Goal: Transaction & Acquisition: Download file/media

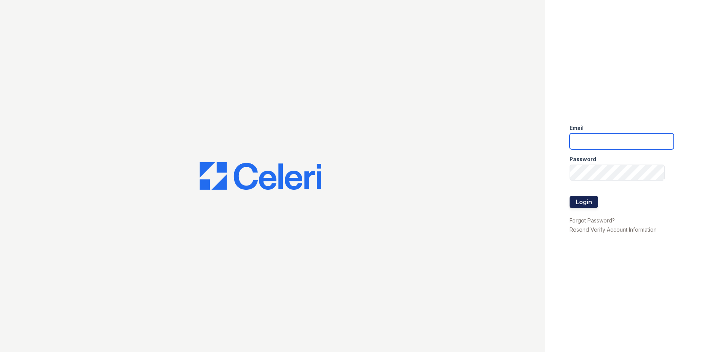
type input "tlambouths@trinity-pm.com"
click at [587, 201] on button "Login" at bounding box center [584, 202] width 29 height 12
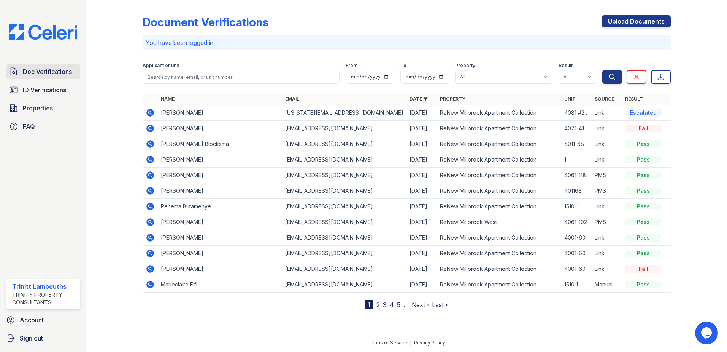
click at [52, 69] on span "Doc Verifications" at bounding box center [47, 71] width 49 height 9
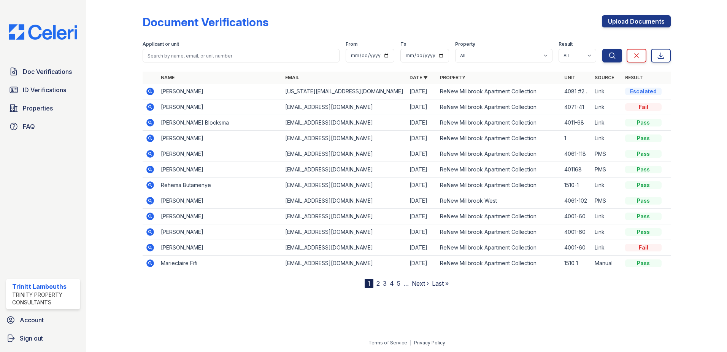
click at [151, 107] on icon at bounding box center [150, 106] width 9 height 9
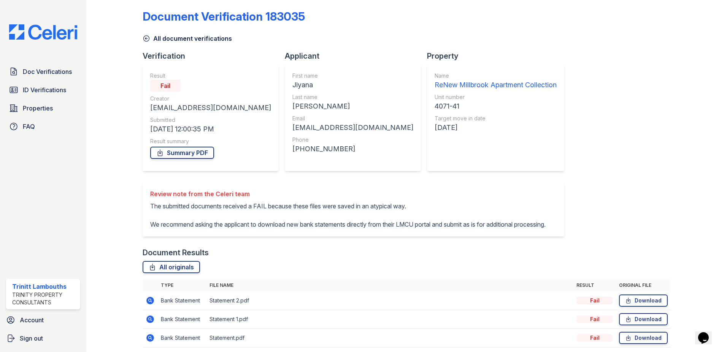
scroll to position [44, 0]
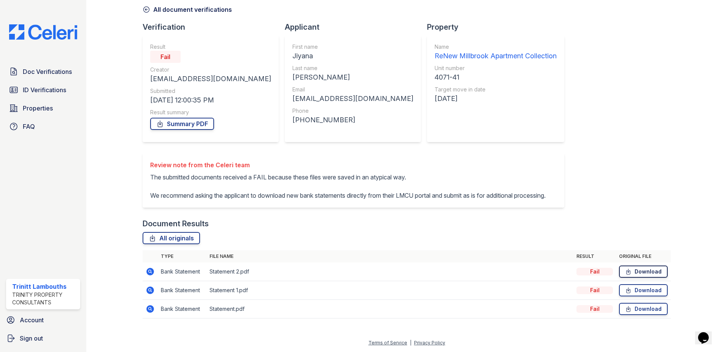
click at [649, 269] on link "Download" at bounding box center [643, 271] width 49 height 12
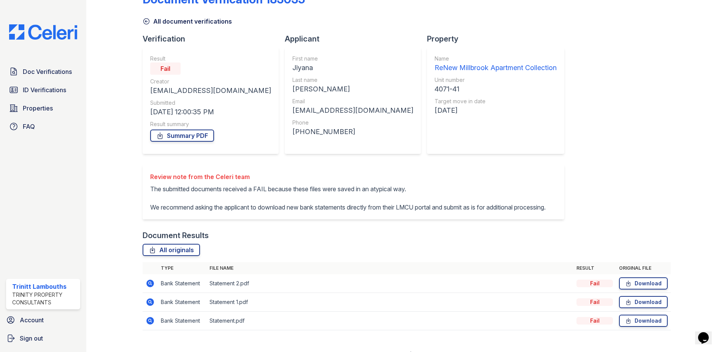
scroll to position [6, 0]
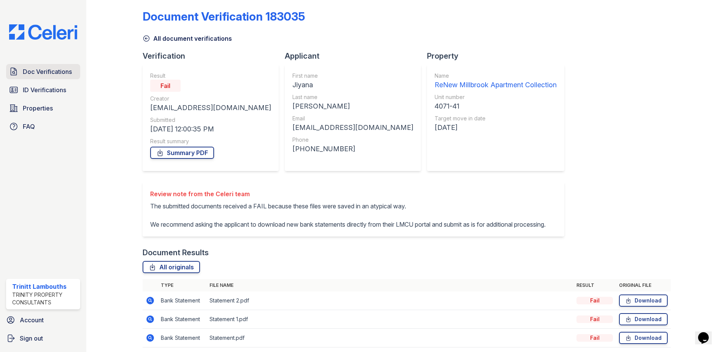
click at [46, 67] on link "Doc Verifications" at bounding box center [43, 71] width 74 height 15
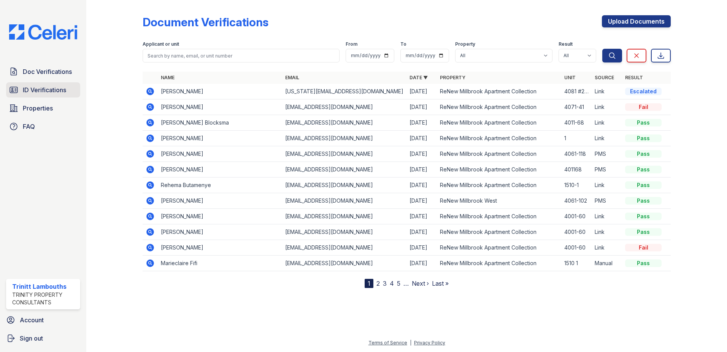
click at [60, 91] on span "ID Verifications" at bounding box center [44, 89] width 43 height 9
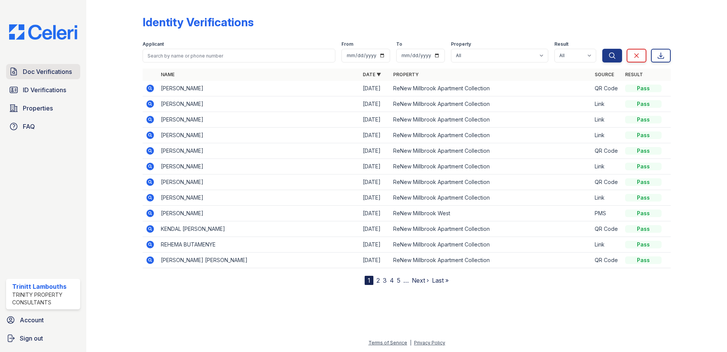
click at [41, 66] on link "Doc Verifications" at bounding box center [43, 71] width 74 height 15
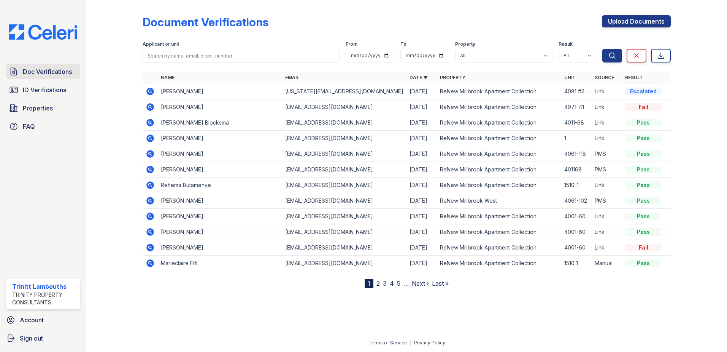
click at [53, 77] on link "Doc Verifications" at bounding box center [43, 71] width 74 height 15
click at [48, 93] on span "ID Verifications" at bounding box center [44, 89] width 43 height 9
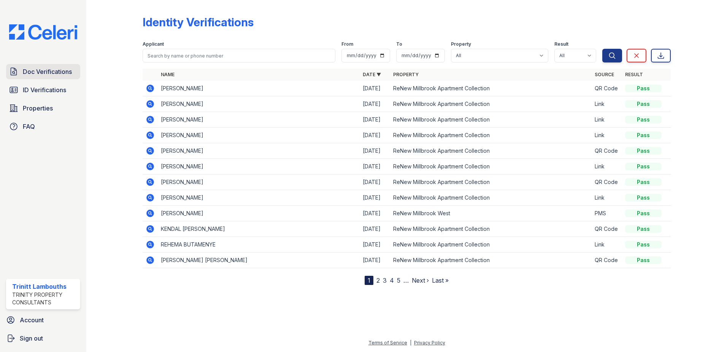
click at [63, 69] on span "Doc Verifications" at bounding box center [47, 71] width 49 height 9
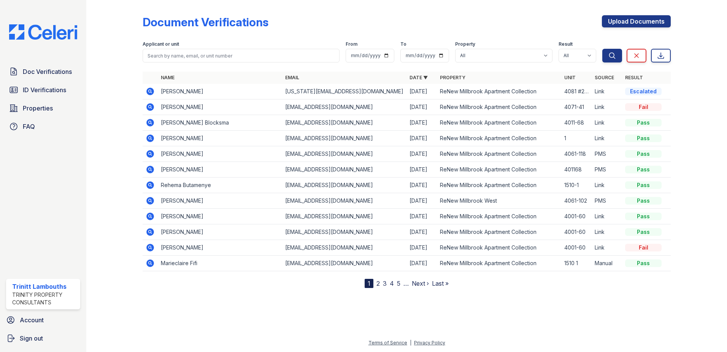
click at [149, 105] on icon at bounding box center [150, 106] width 9 height 9
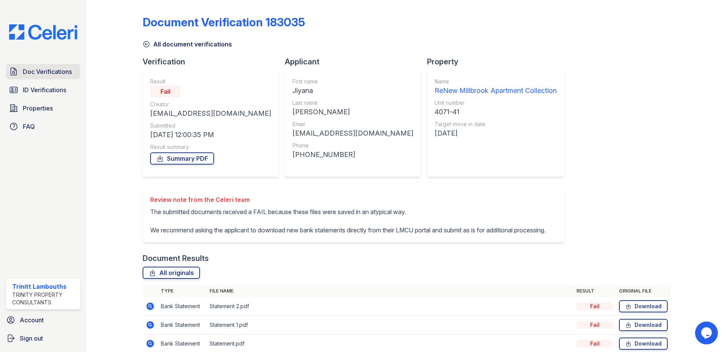
click at [19, 72] on link "Doc Verifications" at bounding box center [43, 71] width 74 height 15
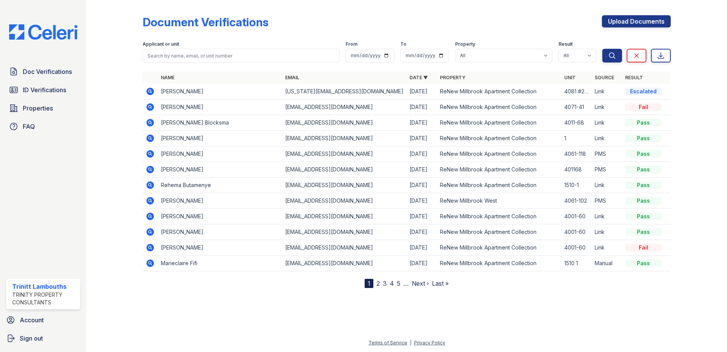
click at [148, 91] on icon at bounding box center [150, 92] width 8 height 8
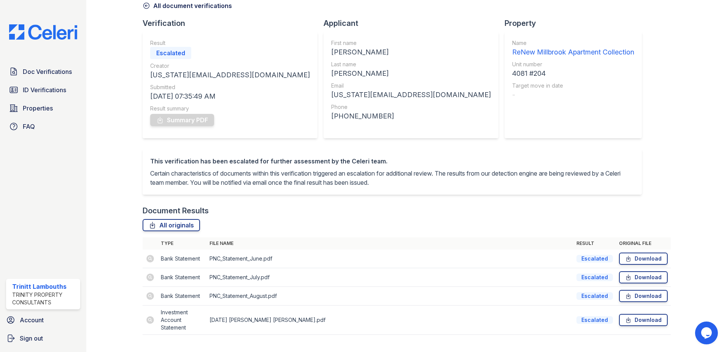
scroll to position [26, 0]
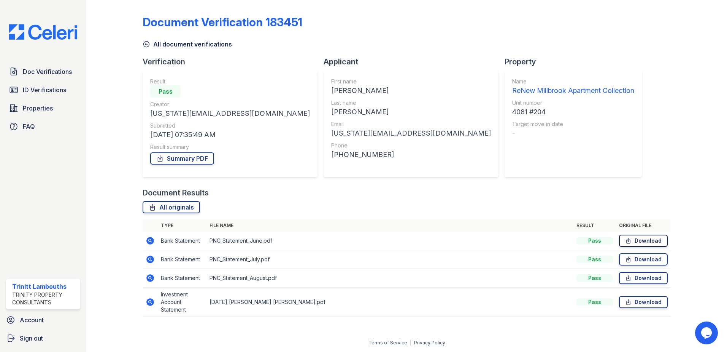
click at [642, 240] on link "Download" at bounding box center [643, 240] width 49 height 12
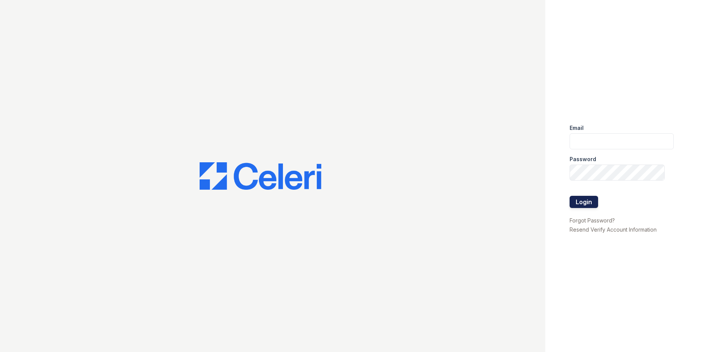
type input "[EMAIL_ADDRESS][DOMAIN_NAME]"
click at [584, 202] on button "Login" at bounding box center [584, 202] width 29 height 12
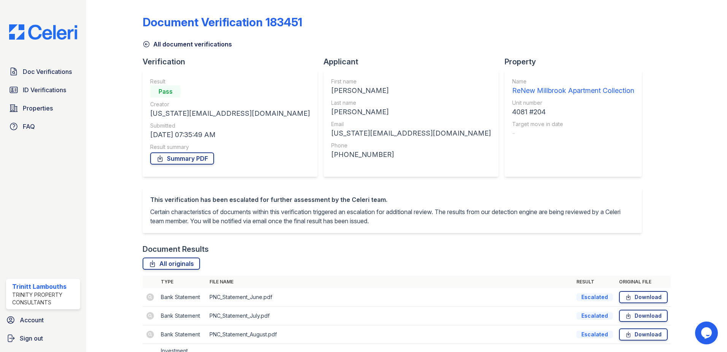
scroll to position [26, 0]
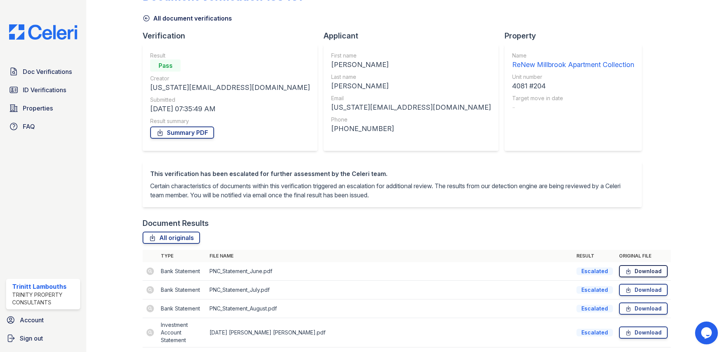
click at [648, 277] on link "Download" at bounding box center [643, 271] width 49 height 12
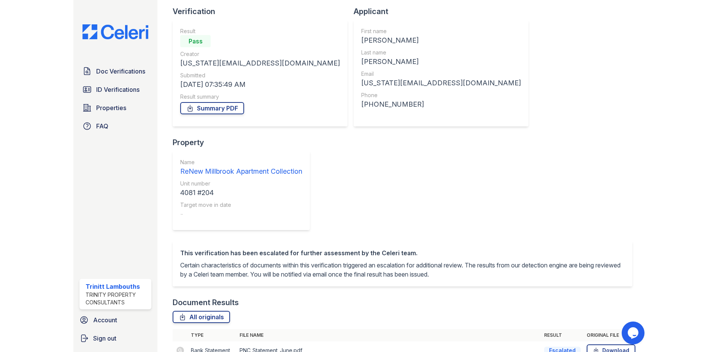
scroll to position [64, 0]
